Goal: Find specific page/section: Find specific page/section

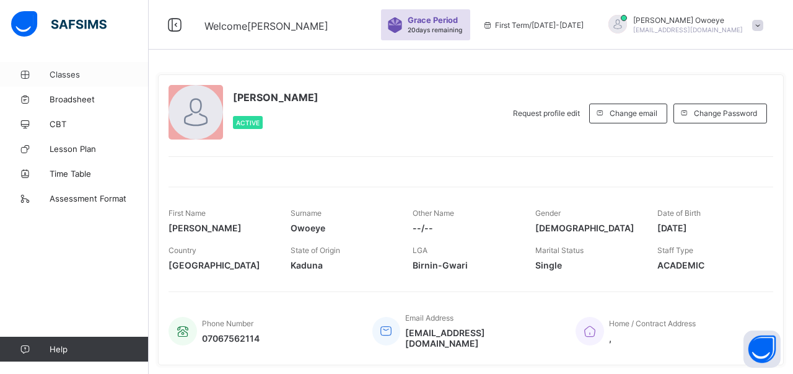
click at [68, 75] on span "Classes" at bounding box center [99, 74] width 99 height 10
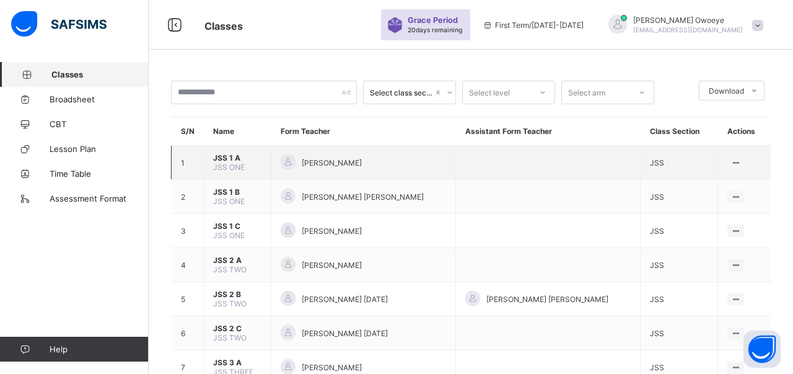
click at [219, 162] on span "JSS 1 A" at bounding box center [237, 157] width 48 height 9
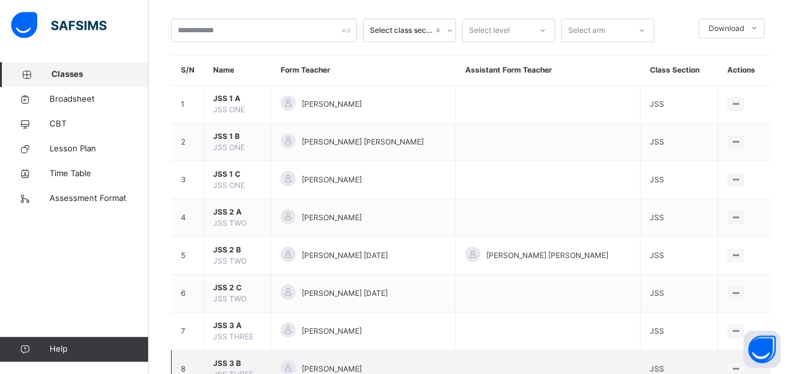
scroll to position [154, 0]
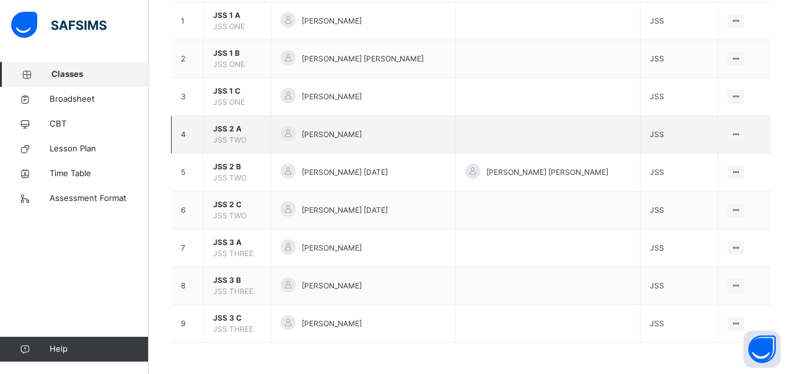
click at [219, 127] on span "JSS 2 A" at bounding box center [237, 128] width 48 height 11
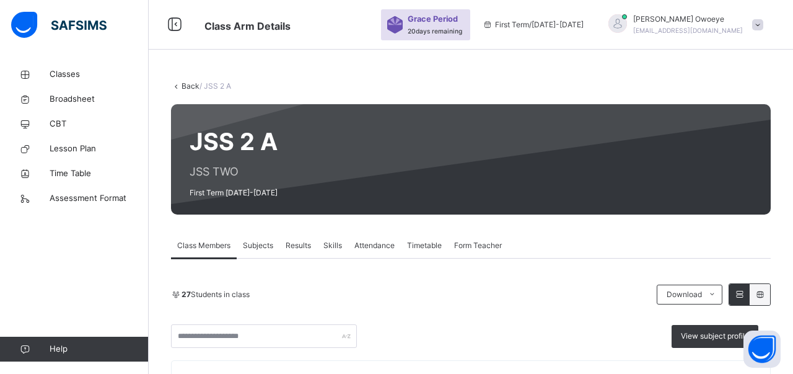
click at [265, 244] on span "Subjects" at bounding box center [258, 245] width 30 height 11
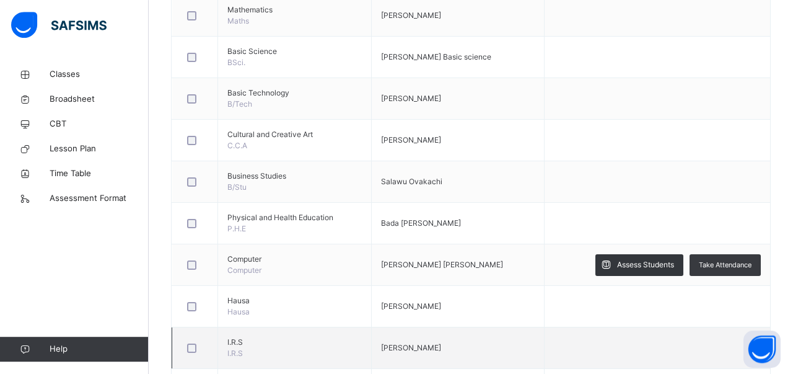
scroll to position [580, 0]
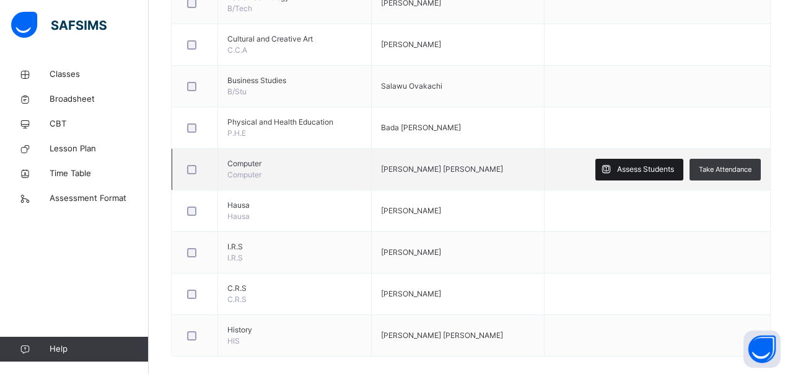
click at [640, 161] on div "Assess Students" at bounding box center [640, 170] width 88 height 22
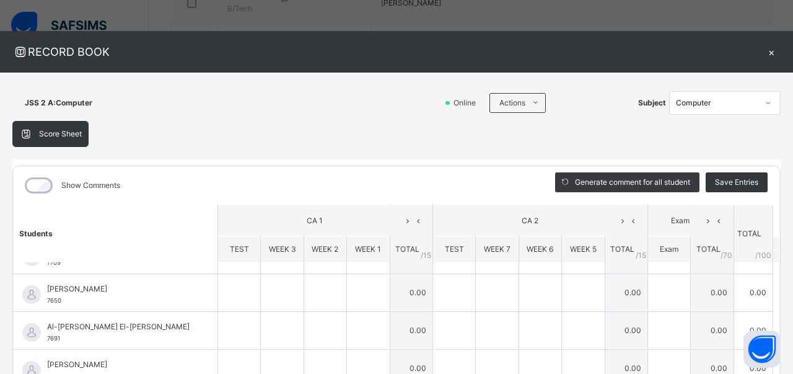
scroll to position [156, 0]
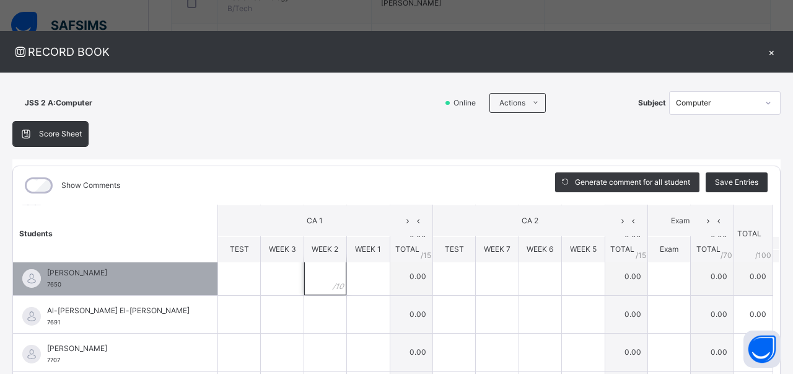
click at [319, 278] on input "text" at bounding box center [325, 276] width 42 height 37
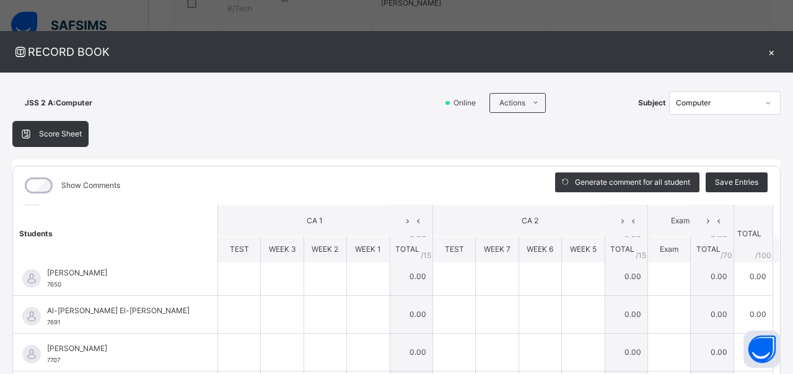
click at [775, 57] on div "×" at bounding box center [771, 51] width 19 height 17
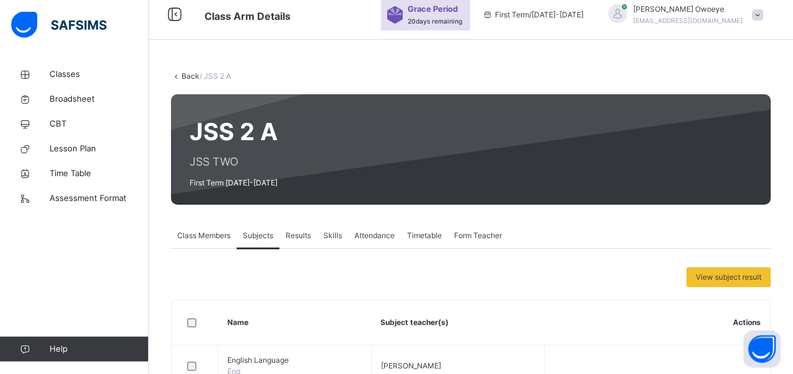
scroll to position [0, 0]
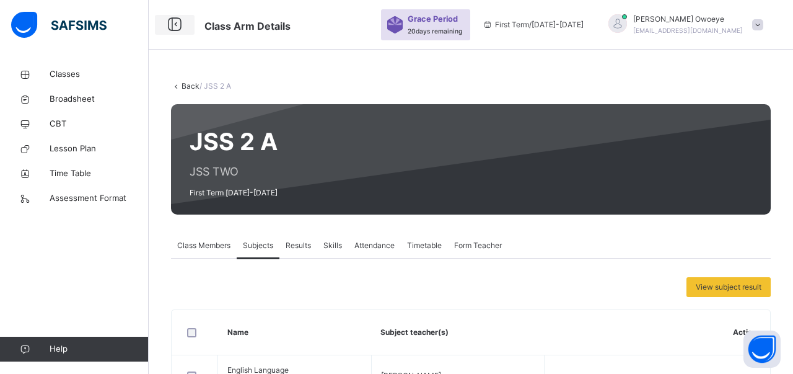
click at [167, 25] on icon at bounding box center [174, 25] width 21 height 22
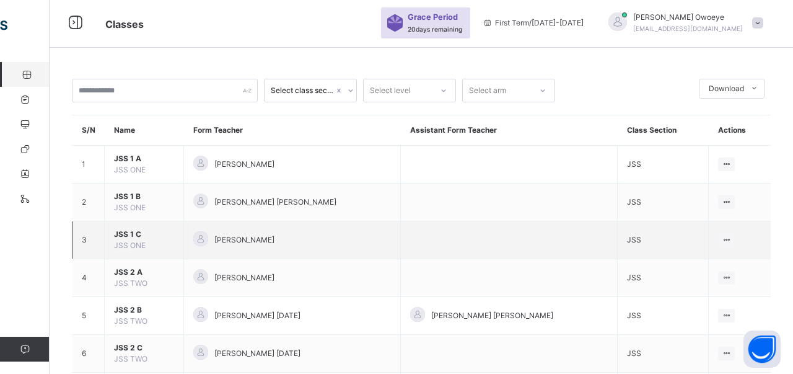
scroll to position [154, 0]
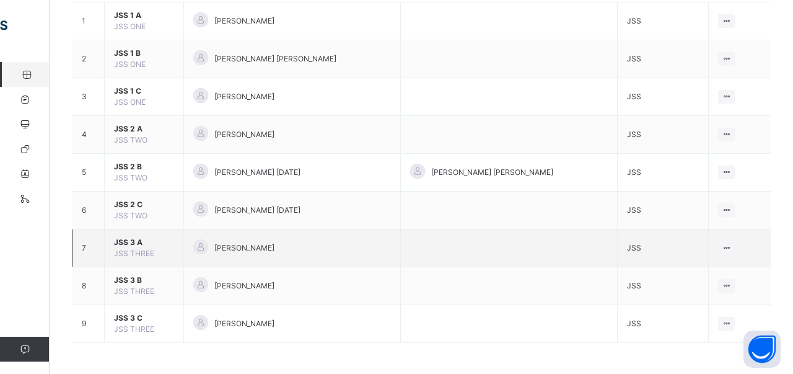
click at [136, 245] on span "JSS 3 A" at bounding box center [144, 242] width 60 height 11
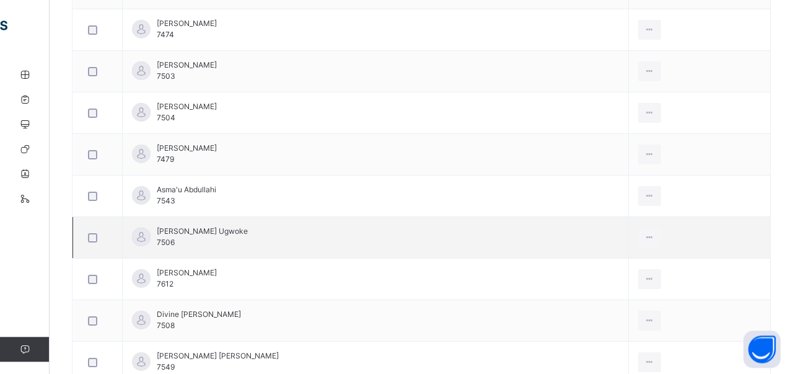
scroll to position [709, 0]
